Goal: Find specific page/section: Find specific page/section

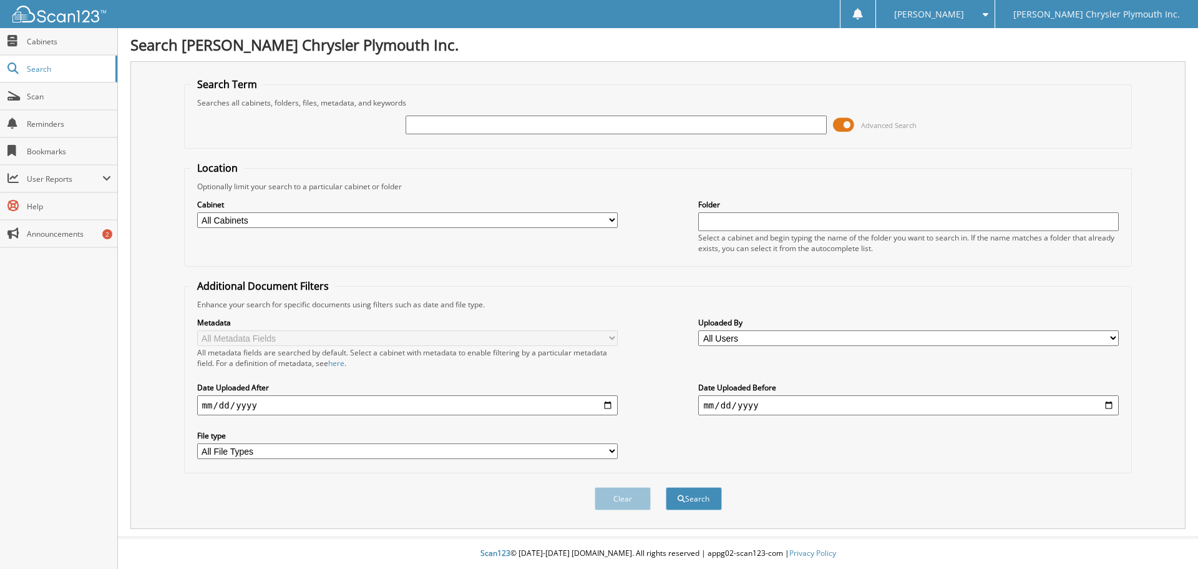
click at [438, 137] on div "Advanced Search" at bounding box center [658, 125] width 935 height 34
click at [428, 131] on input "text" at bounding box center [616, 124] width 421 height 19
type input "361662"
click at [666, 487] on button "Search" at bounding box center [694, 498] width 56 height 23
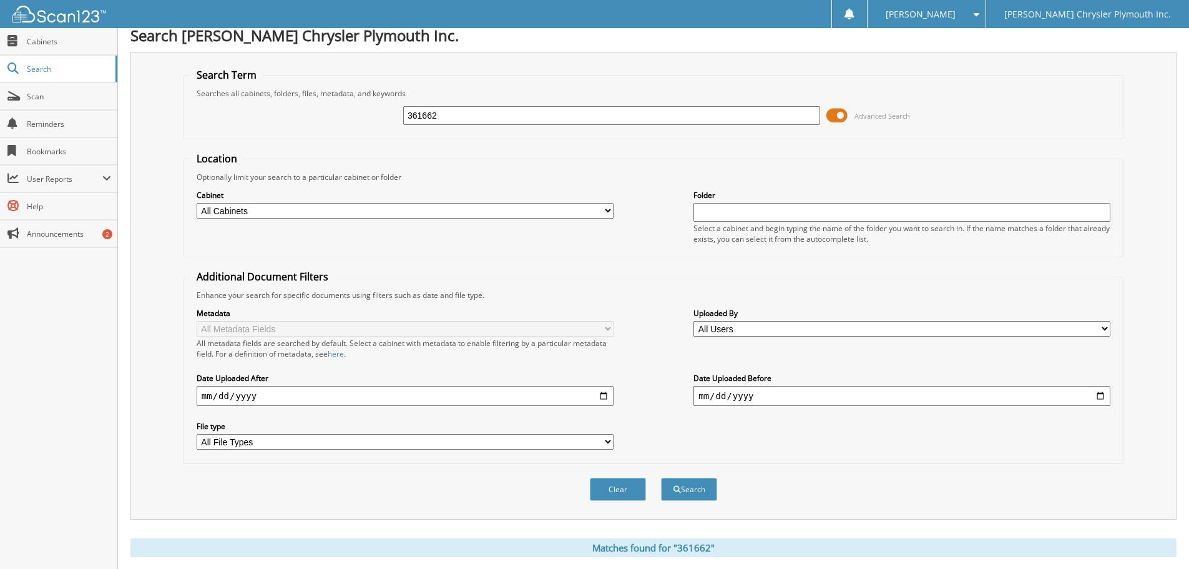
scroll to position [9, 0]
drag, startPoint x: 445, startPoint y: 119, endPoint x: 346, endPoint y: 120, distance: 98.6
click at [346, 120] on div "361662 Advanced Search" at bounding box center [653, 116] width 926 height 34
type input "361869"
click at [661, 478] on button "Search" at bounding box center [689, 489] width 56 height 23
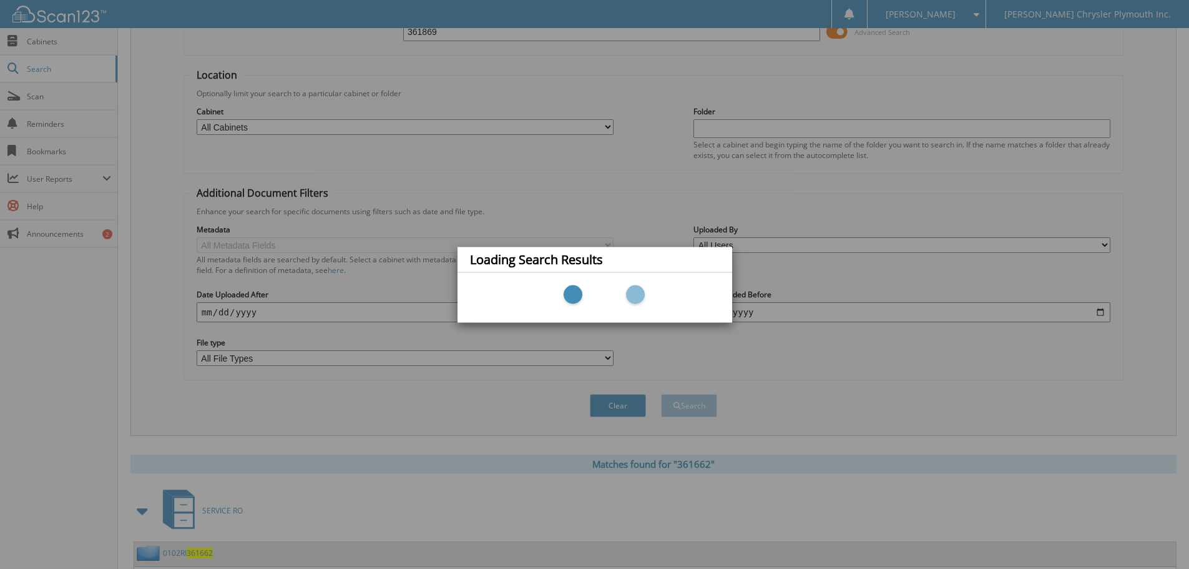
scroll to position [196, 0]
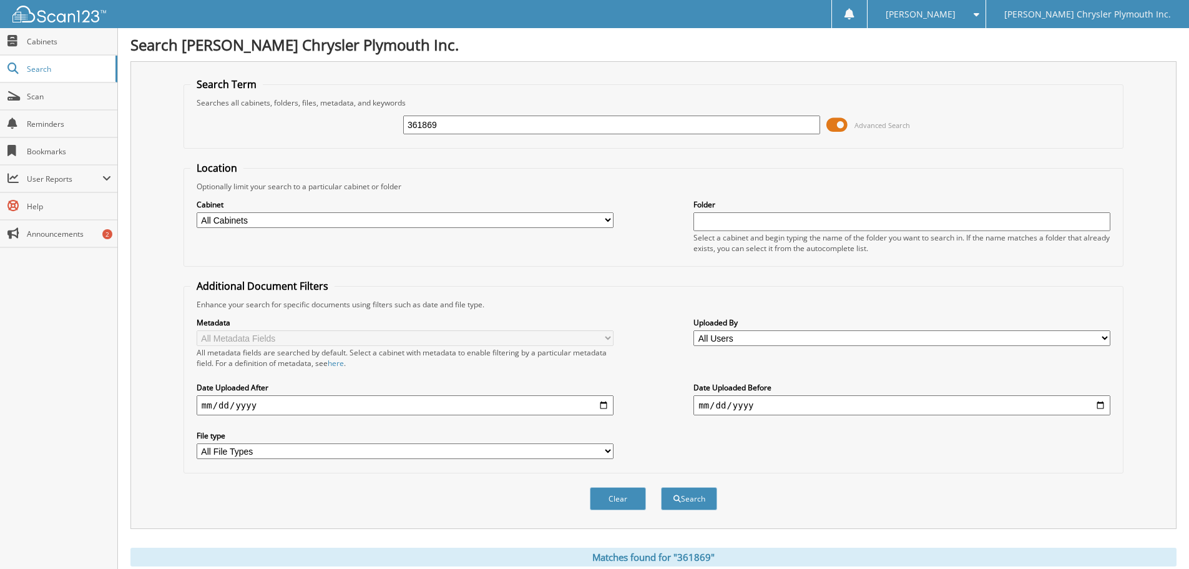
drag, startPoint x: 474, startPoint y: 129, endPoint x: 330, endPoint y: 126, distance: 144.2
click at [330, 126] on div "361869 Advanced Search" at bounding box center [653, 125] width 926 height 34
